Goal: Task Accomplishment & Management: Manage account settings

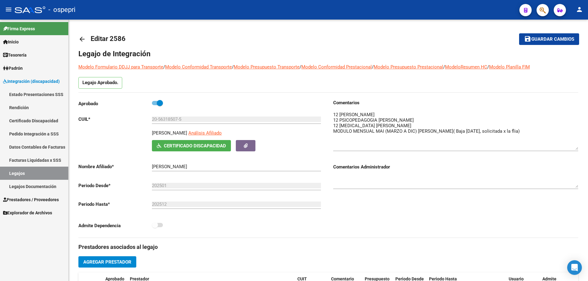
click at [17, 174] on link "Legajos" at bounding box center [34, 173] width 68 height 13
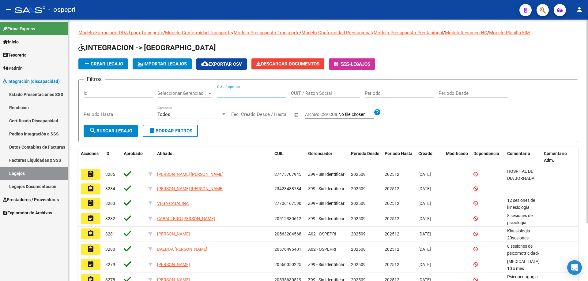
click at [233, 93] on input "CUIL / Apellido" at bounding box center [251, 94] width 69 height 6
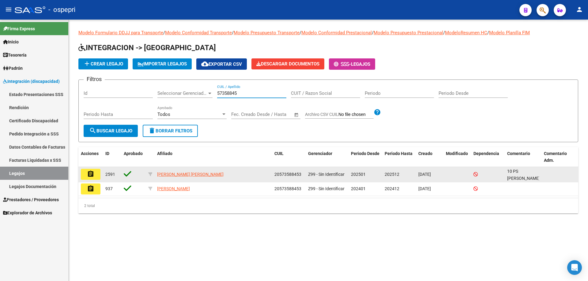
type input "57358845"
click at [96, 173] on button "assignment" at bounding box center [91, 174] width 20 height 11
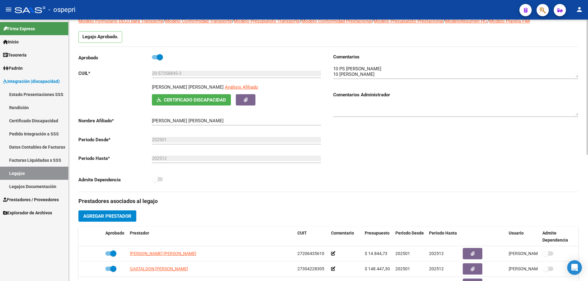
scroll to position [61, 0]
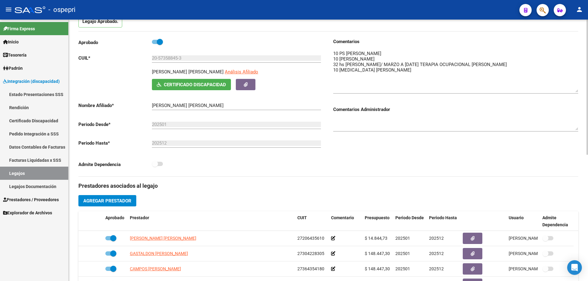
drag, startPoint x: 574, startPoint y: 59, endPoint x: 575, endPoint y: 87, distance: 27.9
click at [575, 88] on textarea at bounding box center [455, 71] width 245 height 42
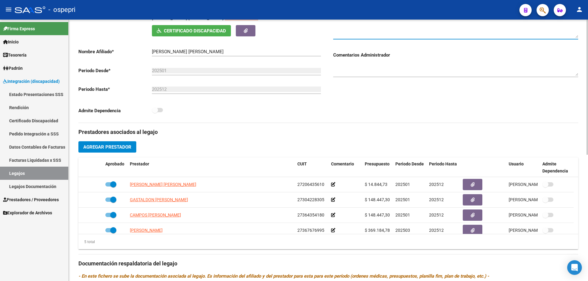
scroll to position [214, 0]
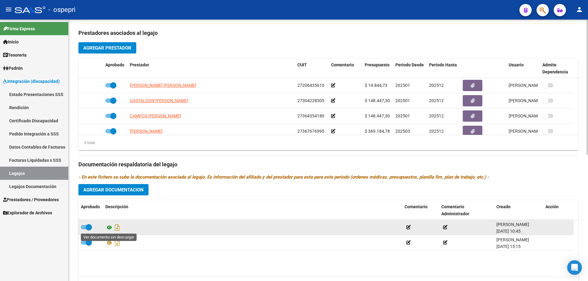
click at [109, 228] on icon at bounding box center [109, 227] width 8 height 7
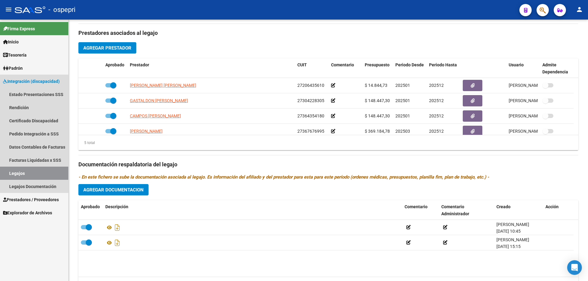
click at [17, 171] on link "Legajos" at bounding box center [34, 173] width 68 height 13
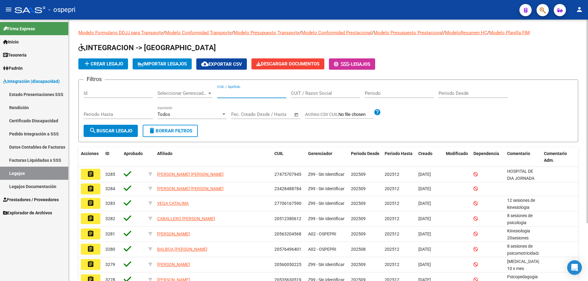
click at [226, 93] on input "CUIL / Apellido" at bounding box center [251, 94] width 69 height 6
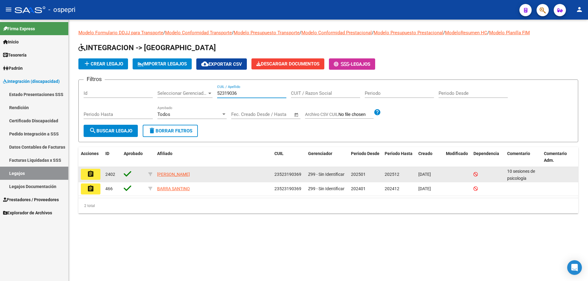
type input "52319036"
click at [95, 176] on button "assignment" at bounding box center [91, 174] width 20 height 11
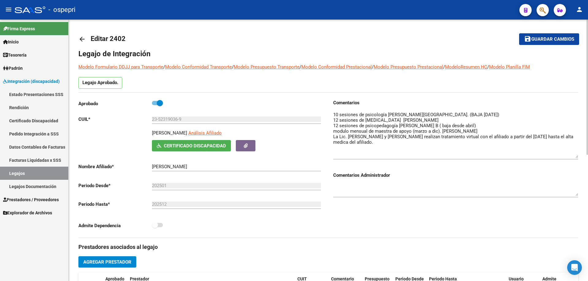
drag, startPoint x: 576, startPoint y: 120, endPoint x: 577, endPoint y: 154, distance: 34.6
click at [577, 154] on textarea at bounding box center [455, 134] width 245 height 47
click at [476, 124] on textarea at bounding box center [455, 134] width 245 height 47
type textarea "10 sesiones de psicología [PERSON_NAME][GEOGRAPHIC_DATA]. (BAJA [DATE]) 12 sesi…"
click at [548, 37] on span "Guardar cambios" at bounding box center [552, 40] width 43 height 6
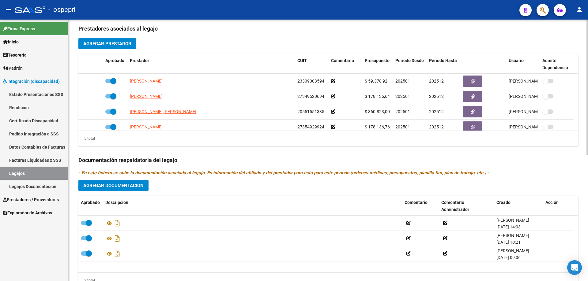
scroll to position [245, 0]
